Goal: Task Accomplishment & Management: Manage account settings

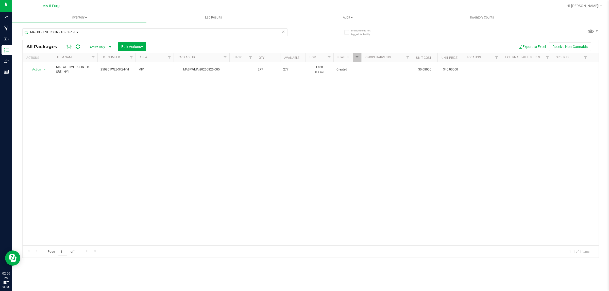
click at [558, 156] on div "Action Action Adjust qty Create package Edit attributes Global inventory Locate…" at bounding box center [311, 153] width 576 height 183
click at [80, 16] on span "Inventory" at bounding box center [79, 17] width 134 height 5
click at [41, 61] on span "From bill of materials" at bounding box center [35, 61] width 46 height 4
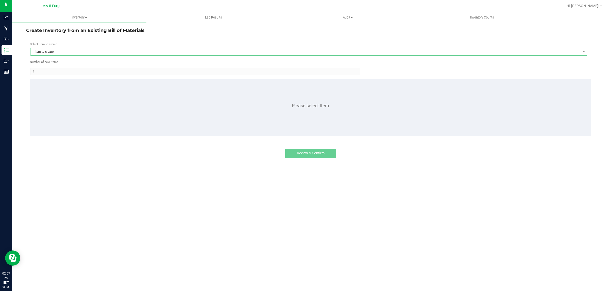
click at [52, 50] on span "Item to create" at bounding box center [305, 51] width 550 height 7
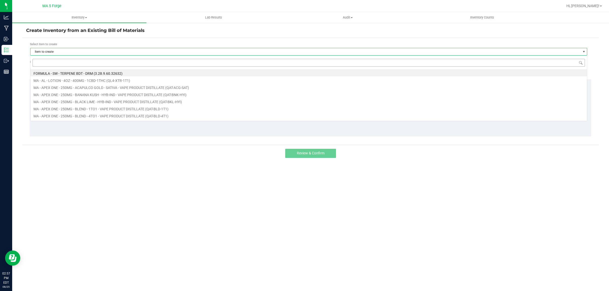
scroll to position [8, 557]
click at [66, 64] on input at bounding box center [308, 63] width 552 height 8
type input "FT-QAT-GPA-IND"
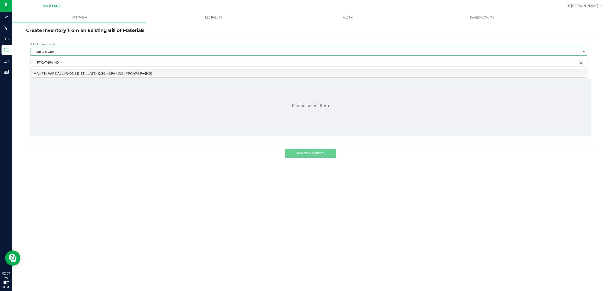
click at [107, 72] on li "MA - FT - VAPE ALL-IN-ONE DISTILLATE - 0.3G - GPA - IND (FT-QAT-GPA-IND)" at bounding box center [308, 72] width 556 height 7
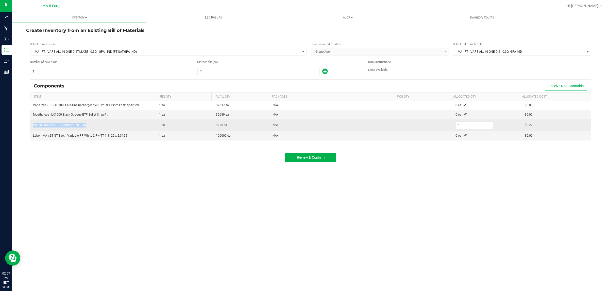
drag, startPoint x: 87, startPoint y: 126, endPoint x: 31, endPoint y: 126, distance: 55.5
click at [31, 126] on td "Pouch - MA v24 FT Vaporizer Pen 0.3g" at bounding box center [93, 125] width 126 height 12
copy span "Pouch - MA v24 FT Vaporizer Pen 0.3g"
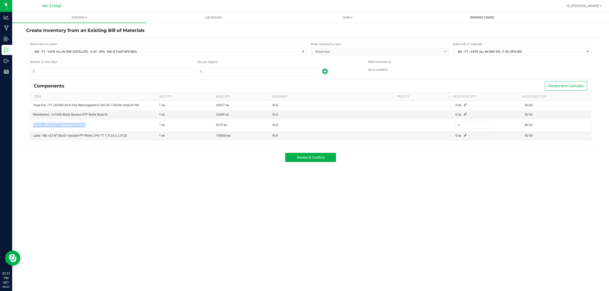
click at [476, 16] on span "Inventory Counts" at bounding box center [482, 17] width 38 height 5
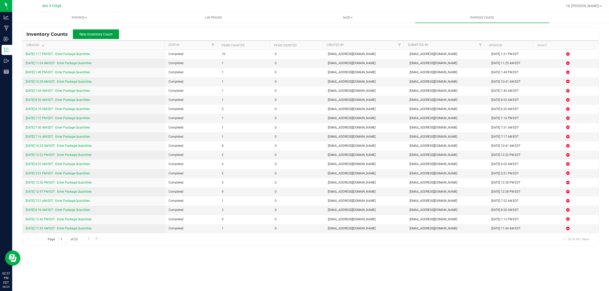
click at [96, 34] on span "New Inventory Count" at bounding box center [95, 34] width 33 height 4
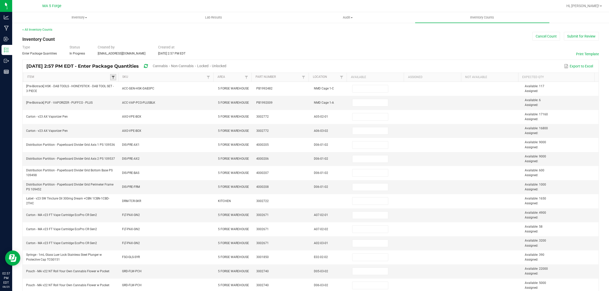
click at [114, 77] on span at bounding box center [113, 77] width 4 height 4
click at [124, 89] on input at bounding box center [148, 89] width 67 height 8
paste input "Pouch - MA v24 FT Vaporizer Pen 0.3g"
type input "Pouch - MA v24 FT Vaporizer Pen 0.3g"
click at [118, 98] on li "Pouch - MA v24 FT Vaporizer Pen 0.3g" at bounding box center [145, 98] width 65 height 7
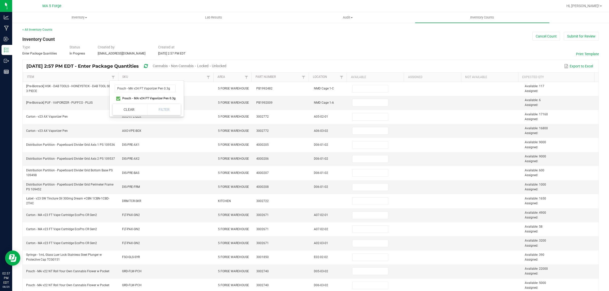
checkbox 0\ "true"
click at [165, 106] on button "Filter" at bounding box center [163, 109] width 33 height 11
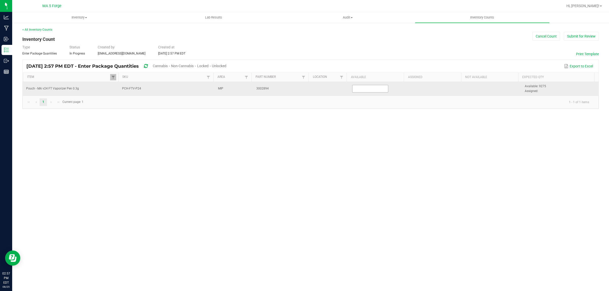
click at [374, 89] on input at bounding box center [370, 88] width 36 height 7
click at [358, 88] on input at bounding box center [370, 88] width 36 height 7
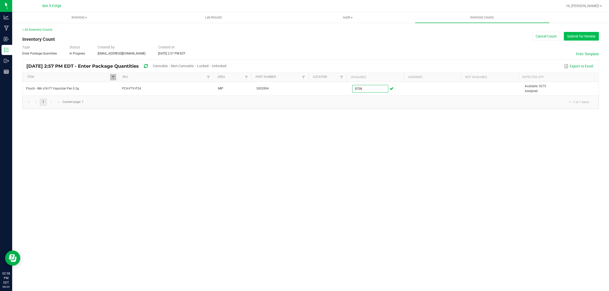
type input "8,708"
click at [584, 39] on button "Submit for Review" at bounding box center [581, 36] width 35 height 9
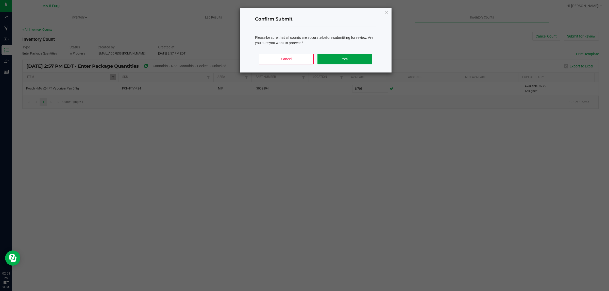
click at [356, 59] on button "Yes" at bounding box center [344, 59] width 55 height 11
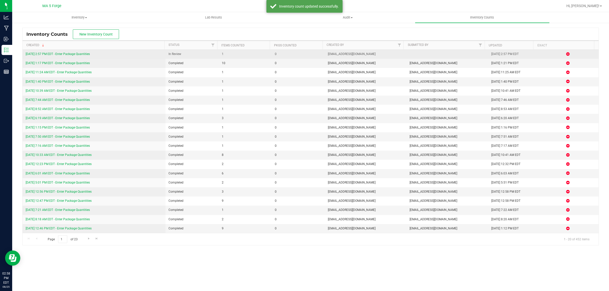
click at [73, 54] on link "[DATE] 2:57 PM EDT - Enter Package Quantities" at bounding box center [58, 54] width 64 height 4
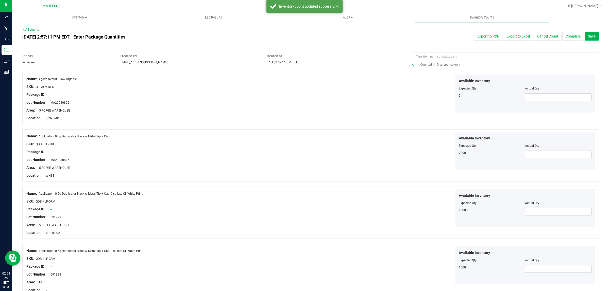
click at [446, 64] on span "Discrepancy only" at bounding box center [447, 65] width 23 height 4
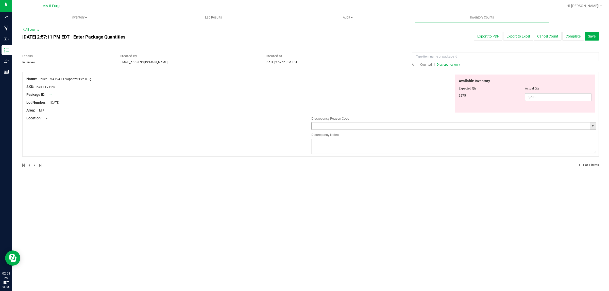
click at [388, 125] on input "text" at bounding box center [450, 125] width 278 height 7
click at [593, 125] on span "select" at bounding box center [592, 126] width 4 height 4
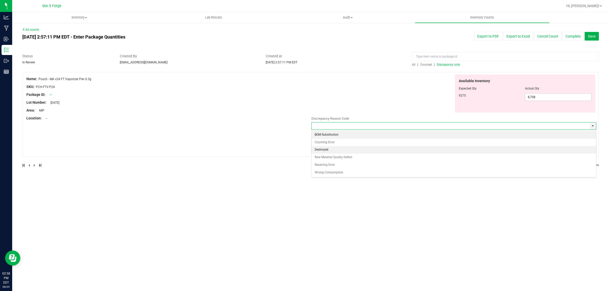
click at [341, 148] on li "Destroyed" at bounding box center [453, 150] width 284 height 8
type input "Destroyed"
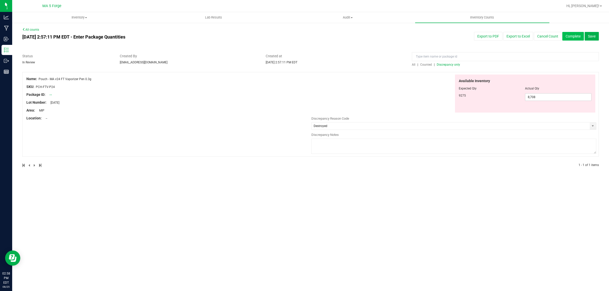
click at [576, 36] on button "Complete" at bounding box center [573, 36] width 22 height 9
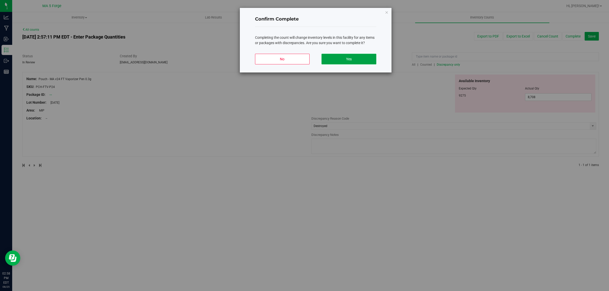
click at [362, 57] on button "Yes" at bounding box center [348, 59] width 55 height 11
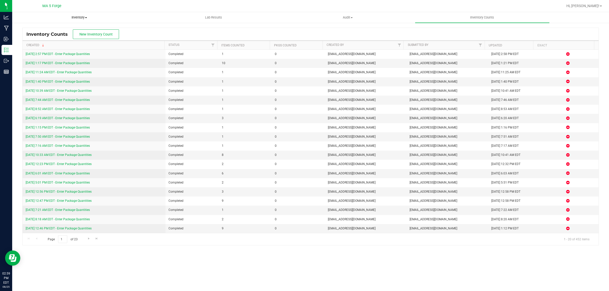
click at [86, 15] on span "Inventory" at bounding box center [79, 17] width 134 height 5
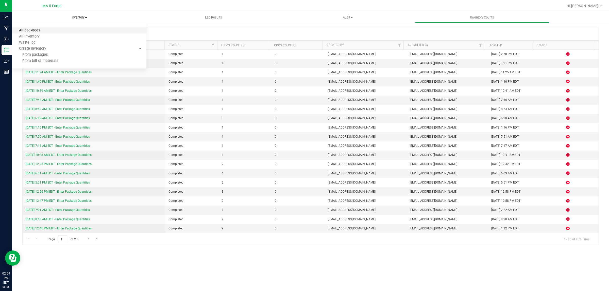
click at [37, 30] on span "All packages" at bounding box center [29, 30] width 35 height 4
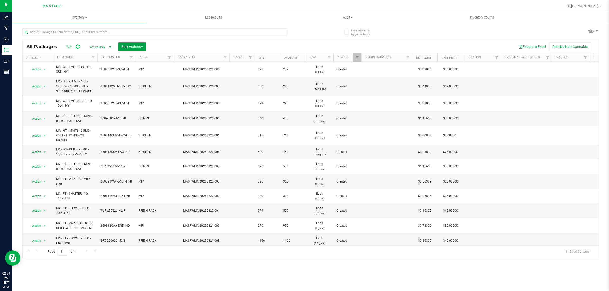
click at [139, 48] on span "Bulk Actions" at bounding box center [132, 47] width 22 height 4
click at [143, 67] on span "Add to outbound order" at bounding box center [138, 67] width 34 height 4
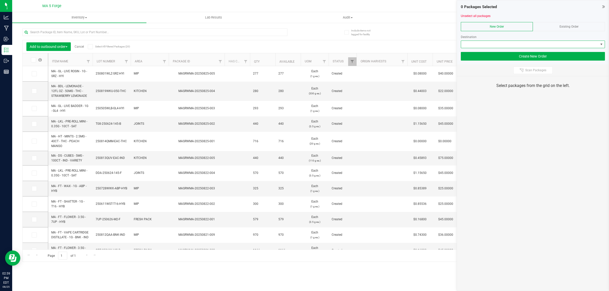
click at [602, 46] on span at bounding box center [601, 44] width 4 height 4
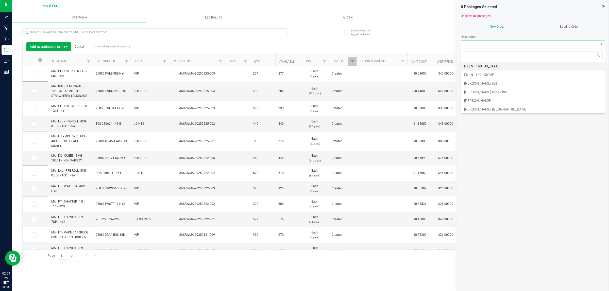
scroll to position [8, 144]
click at [478, 83] on li "[PERSON_NAME] (G)" at bounding box center [533, 83] width 144 height 9
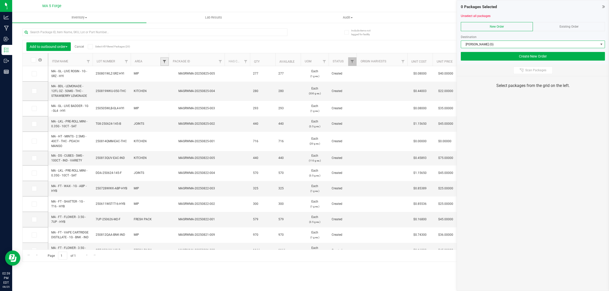
click at [164, 61] on span "Filter" at bounding box center [164, 62] width 4 height 4
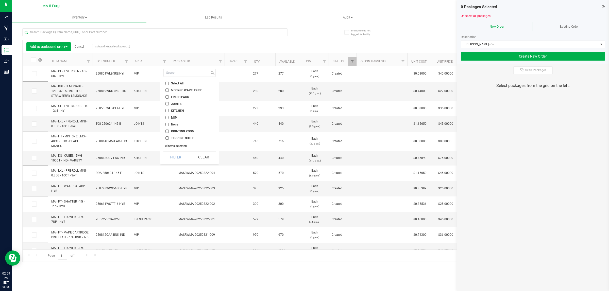
click at [166, 97] on input "FRESH PACK" at bounding box center [166, 96] width 3 height 3
checkbox input "true"
click at [166, 103] on input "JOINTS" at bounding box center [166, 103] width 3 height 3
checkbox input "true"
click at [167, 117] on input "MIP" at bounding box center [166, 117] width 3 height 3
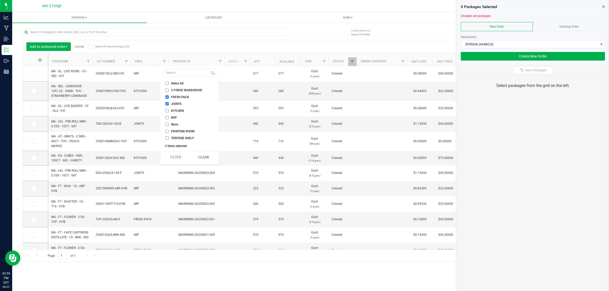
checkbox input "true"
click at [172, 155] on button "Filter" at bounding box center [175, 157] width 24 height 11
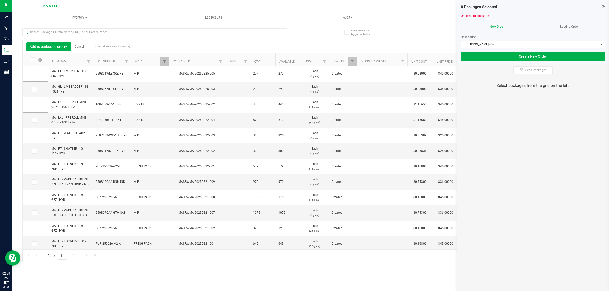
click at [32, 60] on icon at bounding box center [32, 60] width 3 height 0
click at [0, 0] on input "checkbox" at bounding box center [0, 0] width 0 height 0
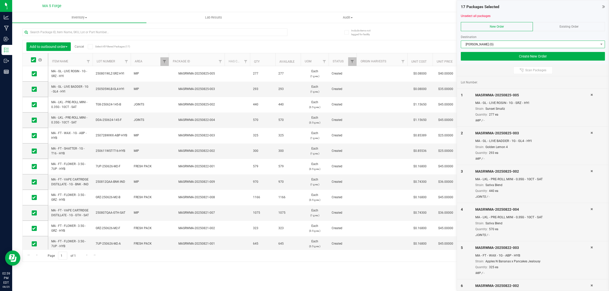
click at [514, 43] on span "[PERSON_NAME] (G)" at bounding box center [529, 44] width 137 height 7
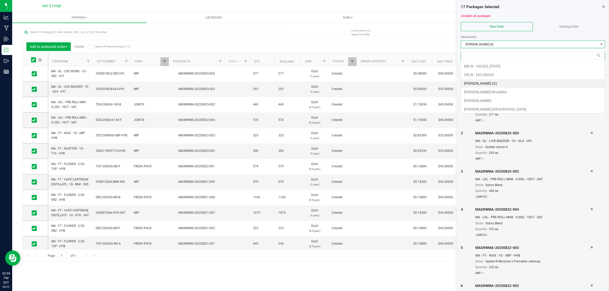
scroll to position [8, 144]
click at [491, 85] on li "[PERSON_NAME] (G)" at bounding box center [533, 83] width 144 height 9
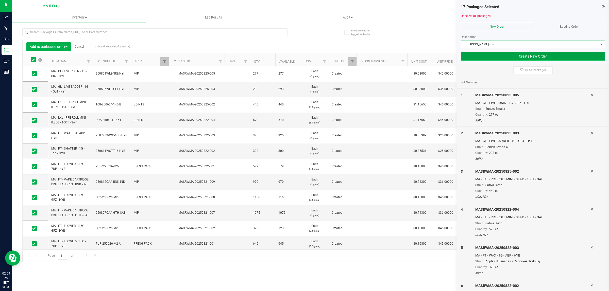
click at [499, 57] on button "Create New Order" at bounding box center [533, 56] width 144 height 9
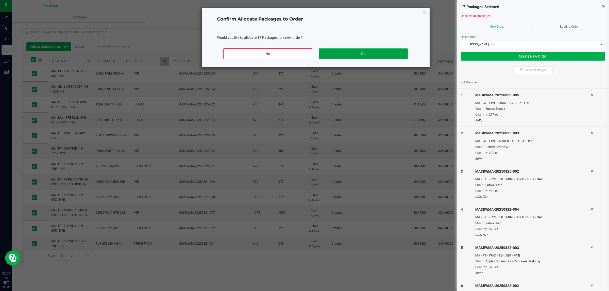
click at [359, 58] on button "Yes" at bounding box center [363, 53] width 89 height 11
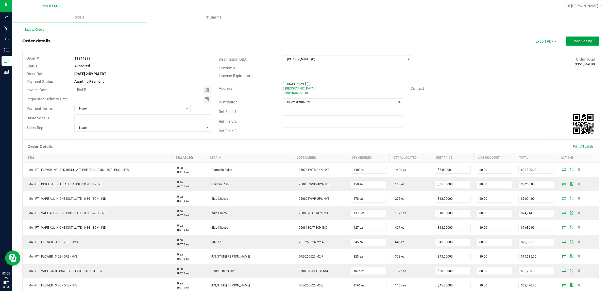
click at [578, 39] on span "Done Editing" at bounding box center [582, 41] width 20 height 4
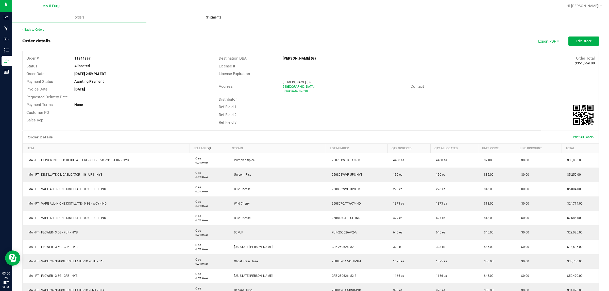
click at [218, 17] on span "Shipments" at bounding box center [213, 17] width 29 height 5
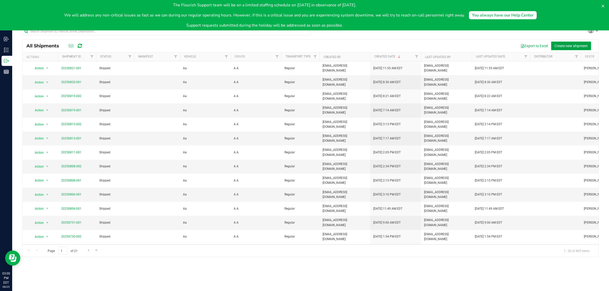
click at [568, 45] on span "Create new shipment" at bounding box center [570, 46] width 33 height 4
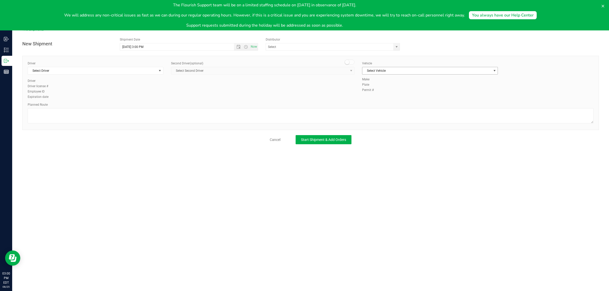
click at [493, 71] on span "select" at bounding box center [494, 71] width 4 height 4
click at [371, 81] on li "Aa" at bounding box center [429, 80] width 135 height 8
click at [157, 69] on span "select" at bounding box center [160, 70] width 6 height 7
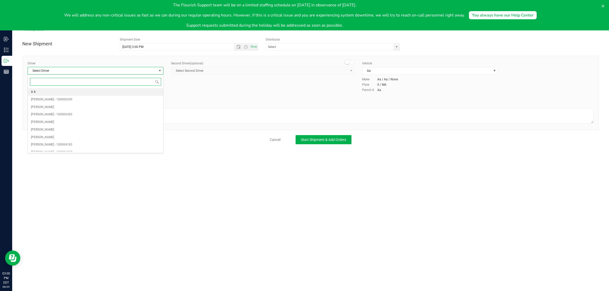
click at [113, 93] on li "A A" at bounding box center [95, 92] width 135 height 8
click at [337, 141] on span "Start Shipment & Add Orders" at bounding box center [323, 140] width 45 height 4
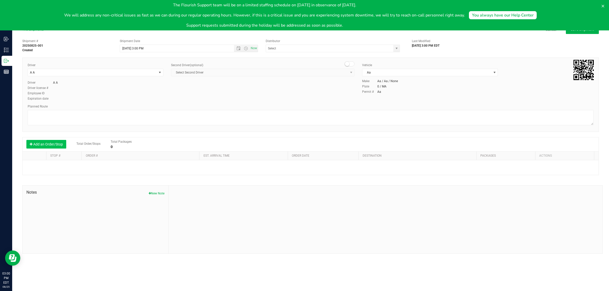
click at [49, 144] on button "Add an Order/Stop" at bounding box center [46, 144] width 40 height 9
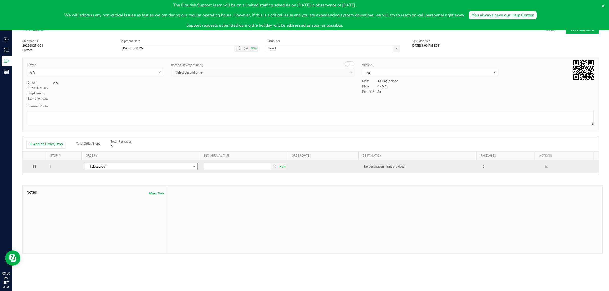
click at [192, 168] on span "select" at bounding box center [194, 167] width 4 height 4
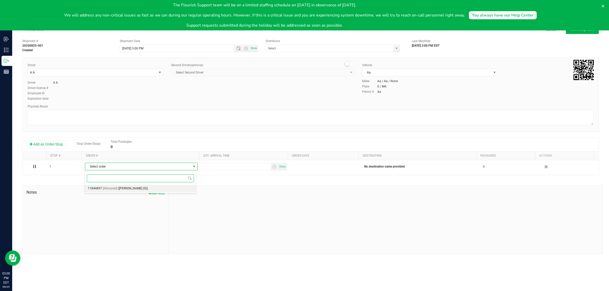
click at [161, 191] on li "11844897 [Allocated] ([PERSON_NAME] (G))" at bounding box center [140, 189] width 111 height 8
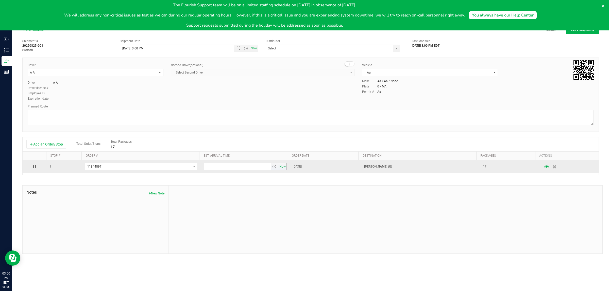
click at [281, 168] on span "Now" at bounding box center [282, 166] width 9 height 7
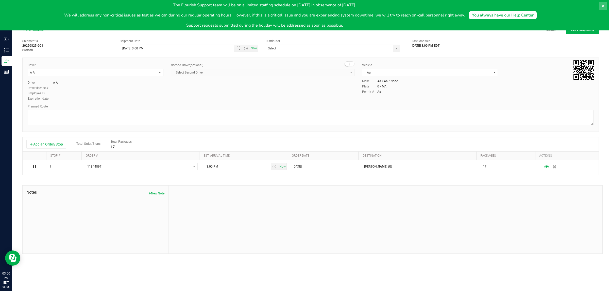
click at [602, 4] on icon at bounding box center [603, 6] width 4 height 4
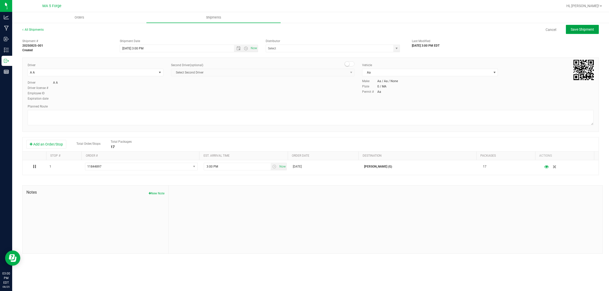
click at [584, 28] on span "Save Shipment" at bounding box center [581, 29] width 23 height 4
type input "[DATE] 7:00 PM"
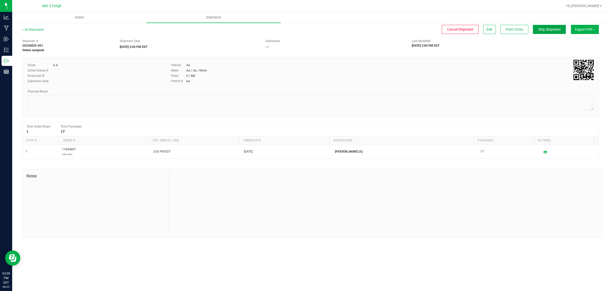
click at [543, 28] on span "Ship Shipment" at bounding box center [549, 29] width 23 height 4
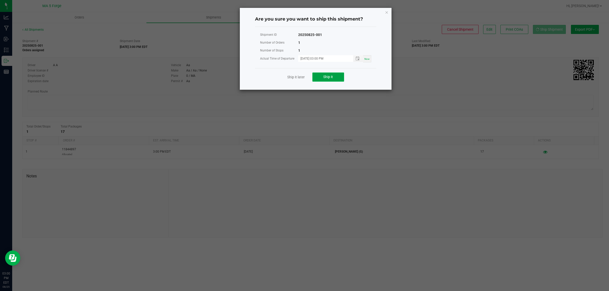
click at [323, 74] on button "Ship it" at bounding box center [328, 77] width 32 height 9
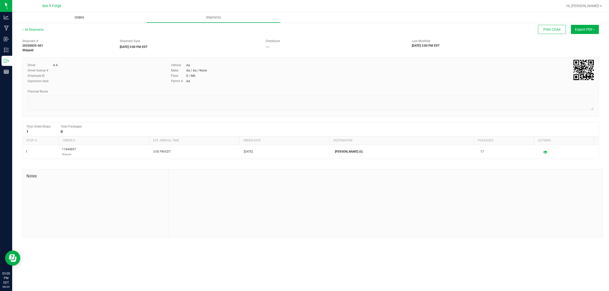
click at [76, 16] on span "Orders" at bounding box center [79, 17] width 23 height 5
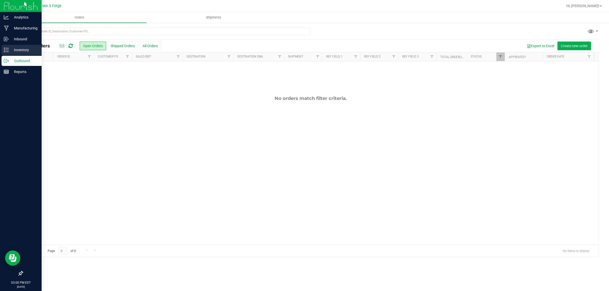
click at [9, 50] on p "Inventory" at bounding box center [24, 50] width 30 height 6
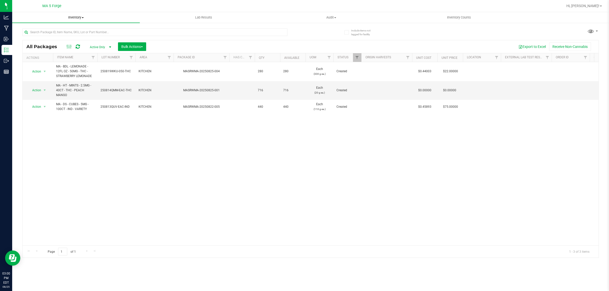
click at [79, 17] on span "Inventory" at bounding box center [76, 17] width 128 height 5
click at [49, 60] on span "From bill of materials" at bounding box center [35, 61] width 46 height 4
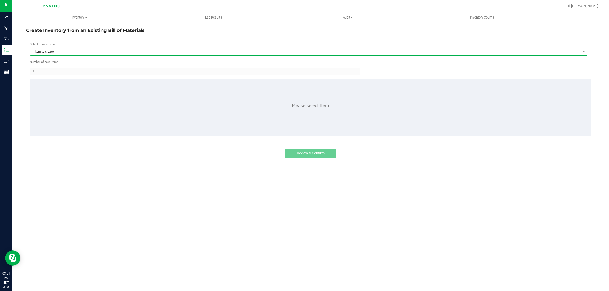
click at [59, 50] on span "Item to create" at bounding box center [305, 51] width 550 height 7
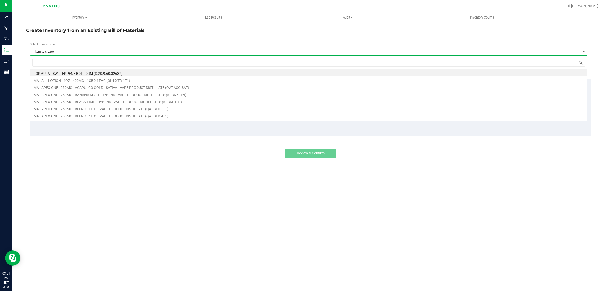
scroll to position [8, 557]
click at [53, 60] on input at bounding box center [308, 63] width 552 height 8
type input "FT-QOL-BLD-THC"
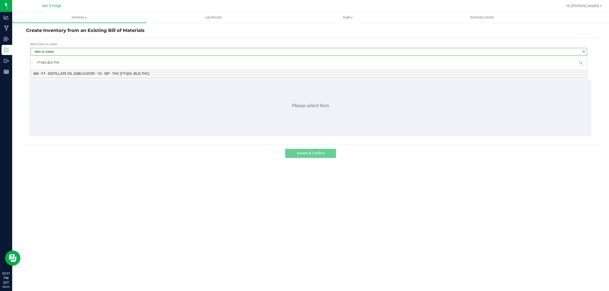
click at [74, 72] on li "MA - FT - DISTILLATE OIL DABLICATOR - 1G - SIP - THC (FT-QOL-BLD-THC)" at bounding box center [308, 72] width 556 height 7
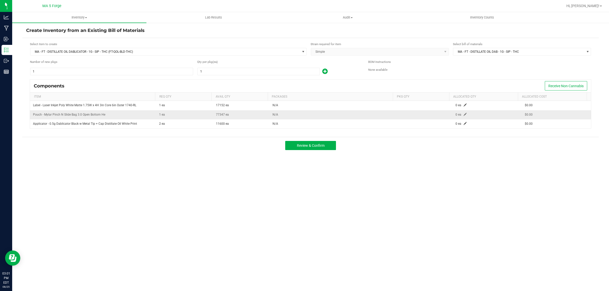
click at [463, 116] on span at bounding box center [464, 114] width 3 height 3
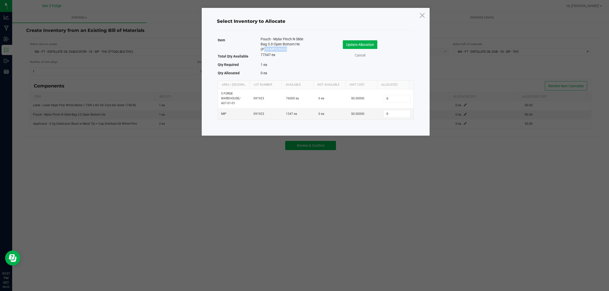
drag, startPoint x: 285, startPoint y: 49, endPoint x: 261, endPoint y: 50, distance: 23.1
click at [261, 50] on span "Pouch - Mylar Pinch N Slide Bag 3.0 Open Bottom He (PCH-MPS-BGG)" at bounding box center [283, 44] width 47 height 15
copy span "PCH-MPS-BGG"
click at [423, 14] on icon at bounding box center [421, 15] width 7 height 12
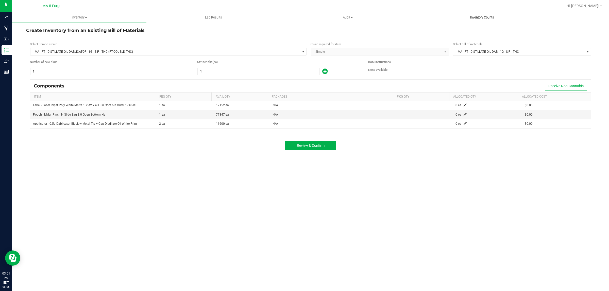
click at [469, 18] on span "Inventory Counts" at bounding box center [482, 17] width 38 height 5
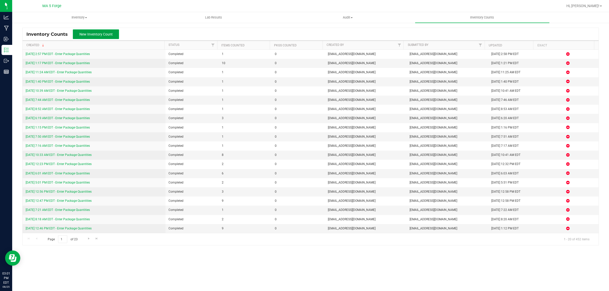
click at [107, 32] on span "New Inventory Count" at bounding box center [95, 34] width 33 height 4
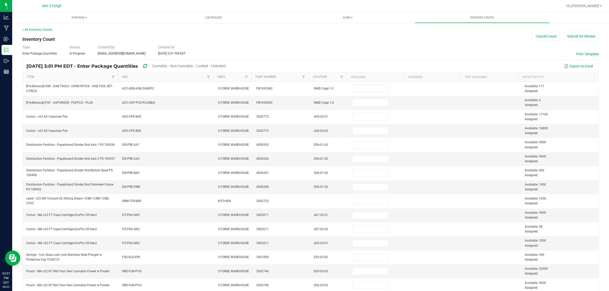
click at [244, 73] on th "Area" at bounding box center [232, 77] width 38 height 9
click at [244, 77] on span at bounding box center [246, 77] width 4 height 4
click at [250, 125] on li "MIP" at bounding box center [268, 124] width 49 height 7
checkbox input "true"
click at [279, 138] on button "Filter" at bounding box center [284, 140] width 25 height 11
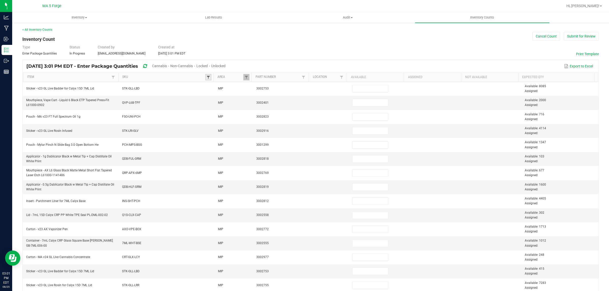
click at [207, 77] on span at bounding box center [208, 77] width 4 height 4
click at [215, 91] on input at bounding box center [242, 89] width 67 height 8
paste input "PCH-MPS-BGG"
type input "PCH-MPS-BGG"
click at [215, 99] on li "PCH-MPS-BGG" at bounding box center [231, 98] width 49 height 7
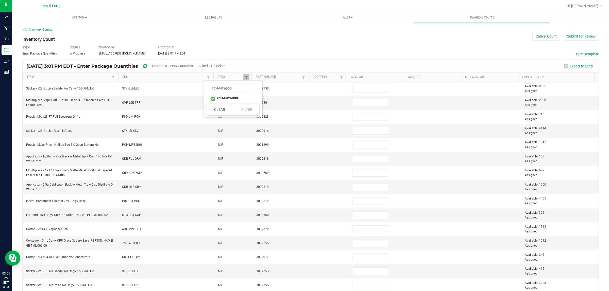
checkbox input "true"
click at [246, 109] on button "Filter" at bounding box center [246, 109] width 25 height 11
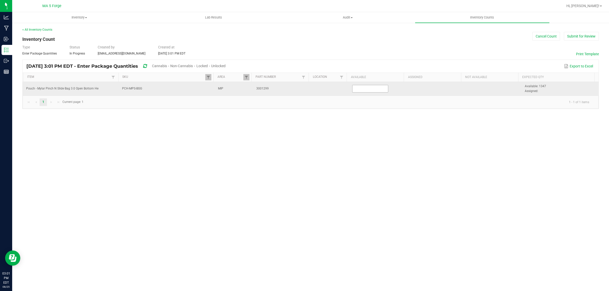
click at [367, 90] on input at bounding box center [370, 88] width 36 height 7
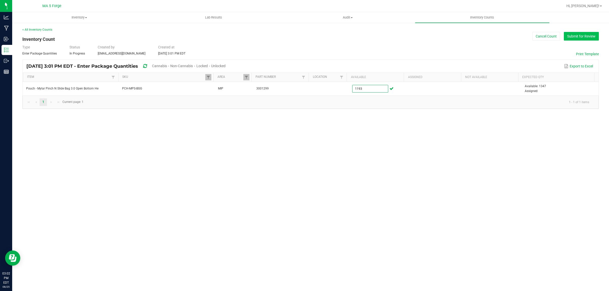
type input "1,193"
click at [585, 34] on button "Submit for Review" at bounding box center [581, 36] width 35 height 9
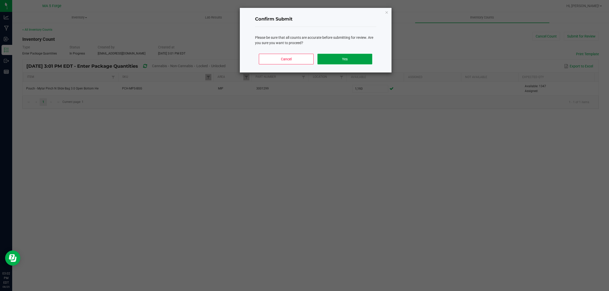
click at [361, 60] on button "Yes" at bounding box center [344, 59] width 55 height 11
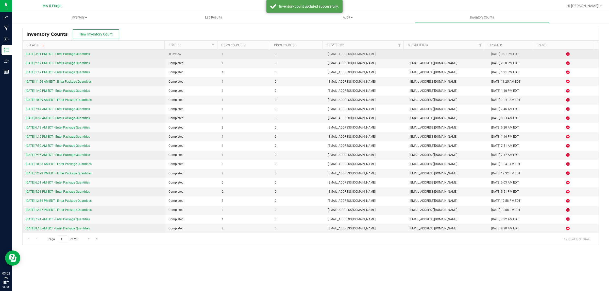
click at [78, 55] on link "[DATE] 3:01 PM EDT - Enter Package Quantities" at bounding box center [58, 54] width 64 height 4
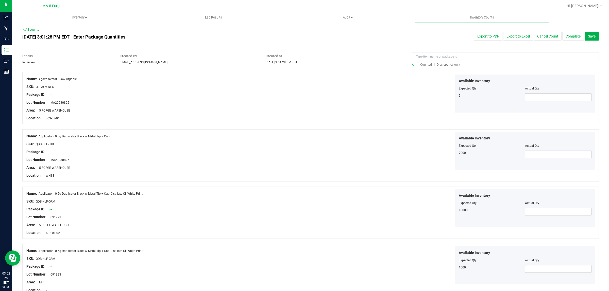
click at [448, 64] on span "Discrepancy only" at bounding box center [447, 65] width 23 height 4
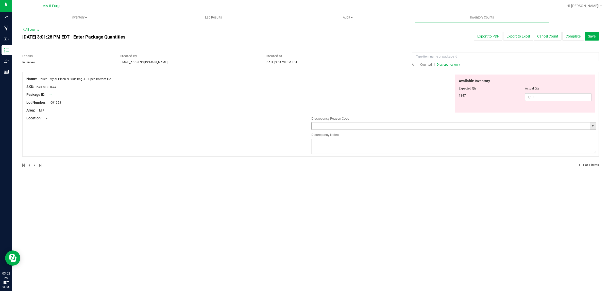
click at [439, 126] on input "text" at bounding box center [450, 125] width 278 height 7
click at [593, 127] on span "select" at bounding box center [592, 126] width 4 height 4
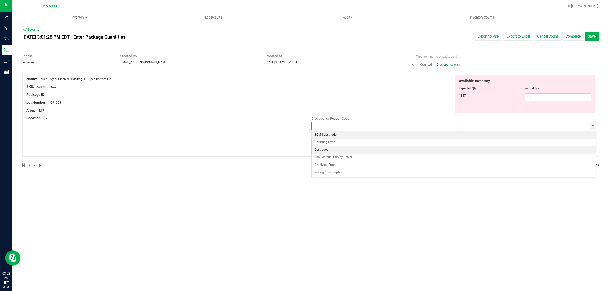
click at [468, 150] on li "Destroyed" at bounding box center [453, 150] width 284 height 8
type input "Destroyed"
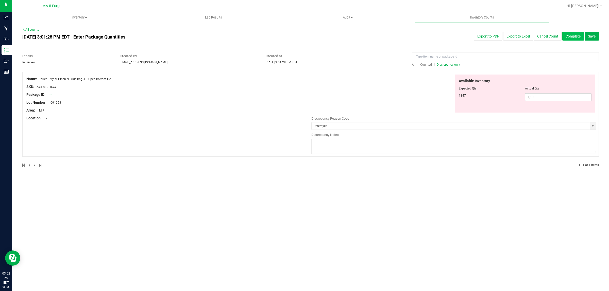
click at [571, 36] on button "Complete" at bounding box center [573, 36] width 22 height 9
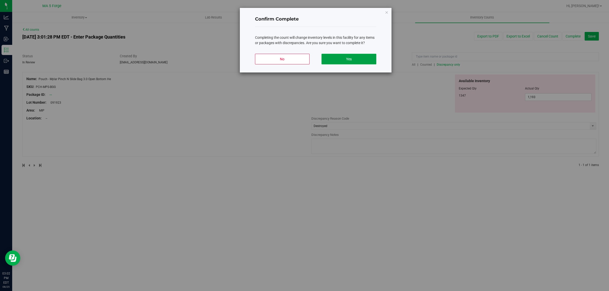
click at [369, 60] on button "Yes" at bounding box center [348, 59] width 55 height 11
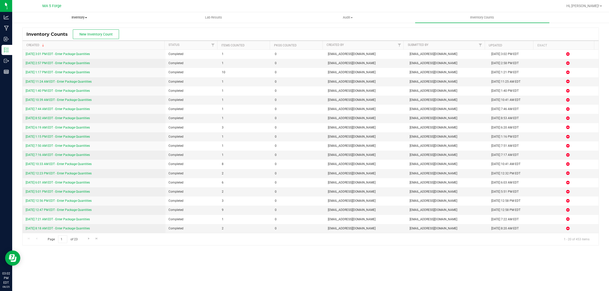
click at [81, 17] on span "Inventory" at bounding box center [79, 17] width 134 height 5
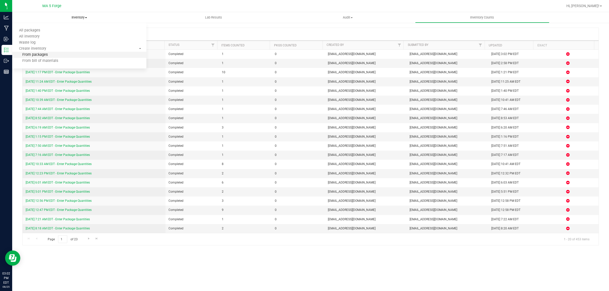
click at [43, 55] on span "From packages" at bounding box center [30, 55] width 36 height 4
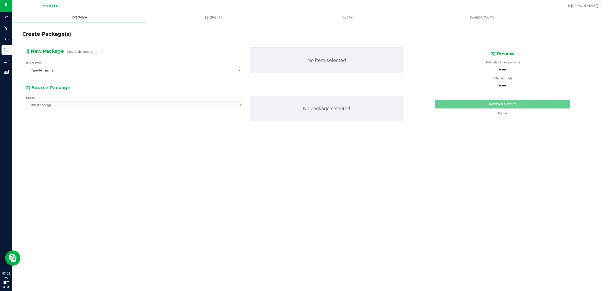
click at [82, 17] on span "Inventory" at bounding box center [79, 17] width 134 height 5
click at [46, 60] on span "From bill of materials" at bounding box center [35, 61] width 46 height 4
